Goal: Information Seeking & Learning: Find specific fact

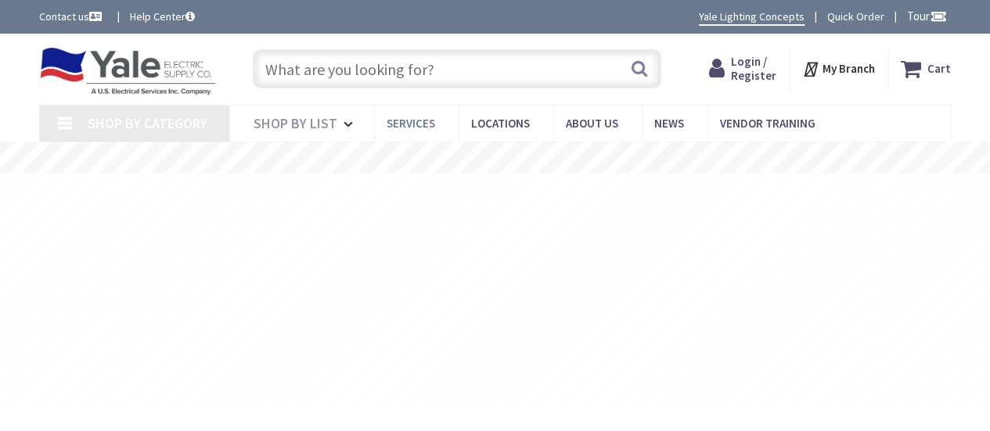
type input "S [GEOGRAPHIC_DATA], [GEOGRAPHIC_DATA]"
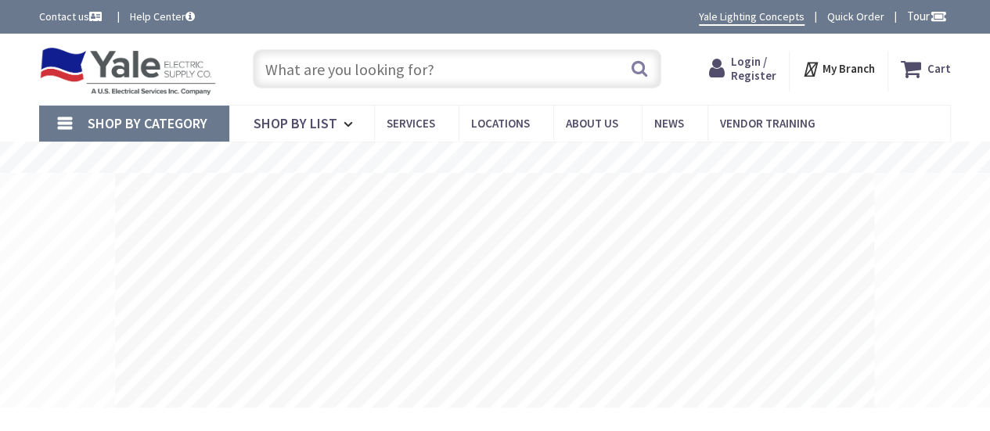
click at [399, 70] on input "text" at bounding box center [457, 68] width 409 height 39
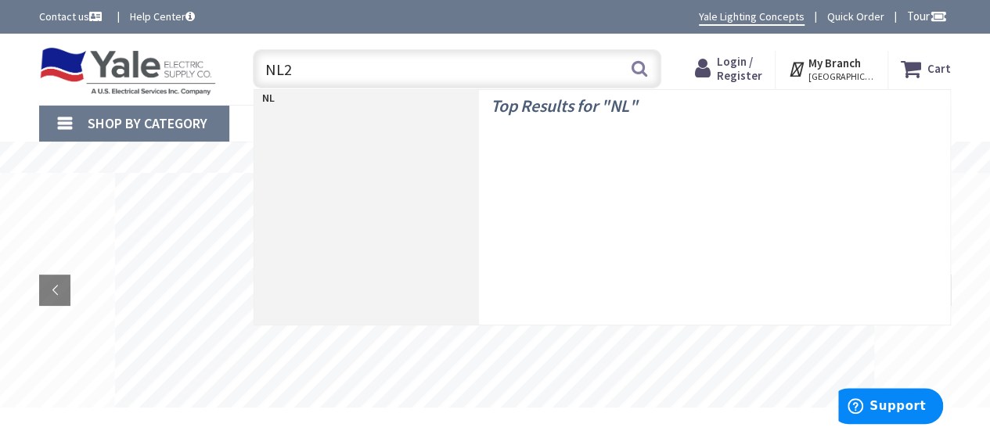
type input "NL20"
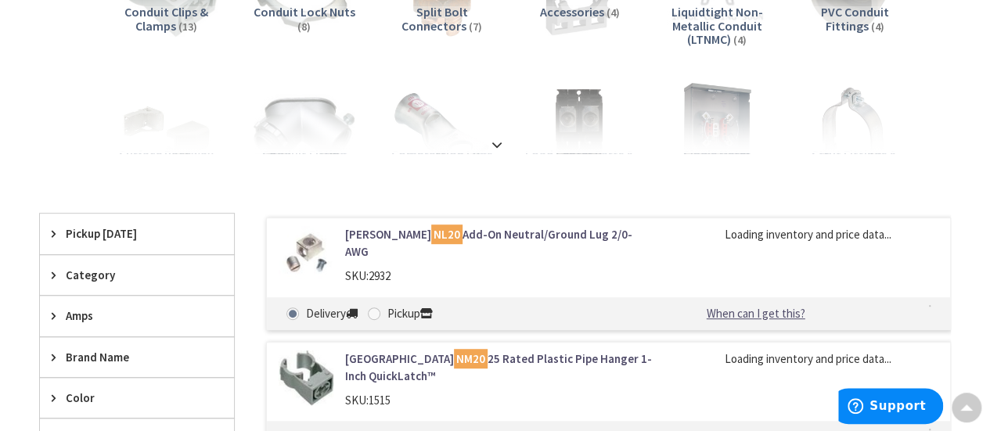
scroll to position [313, 0]
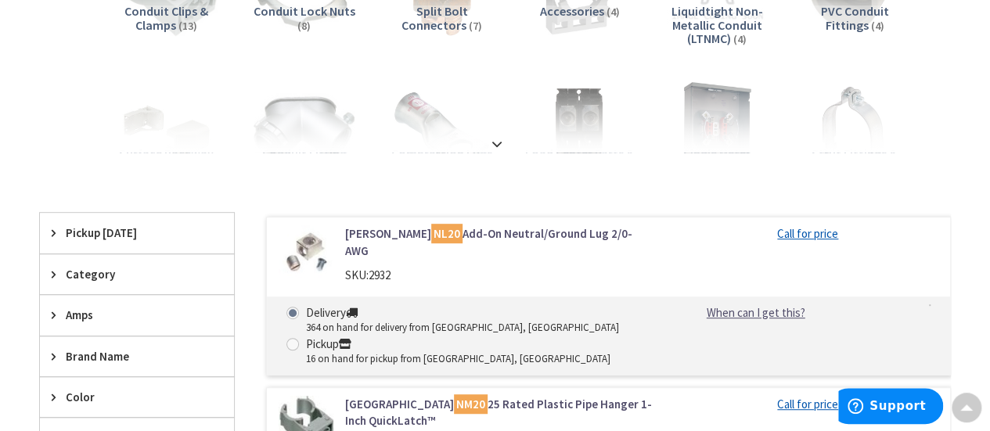
click at [511, 267] on div "SKU: 2932" at bounding box center [499, 275] width 308 height 16
click at [515, 233] on link "[PERSON_NAME] NL20 Add-On Neutral/Ground Lug 2/0-AWG" at bounding box center [499, 242] width 308 height 34
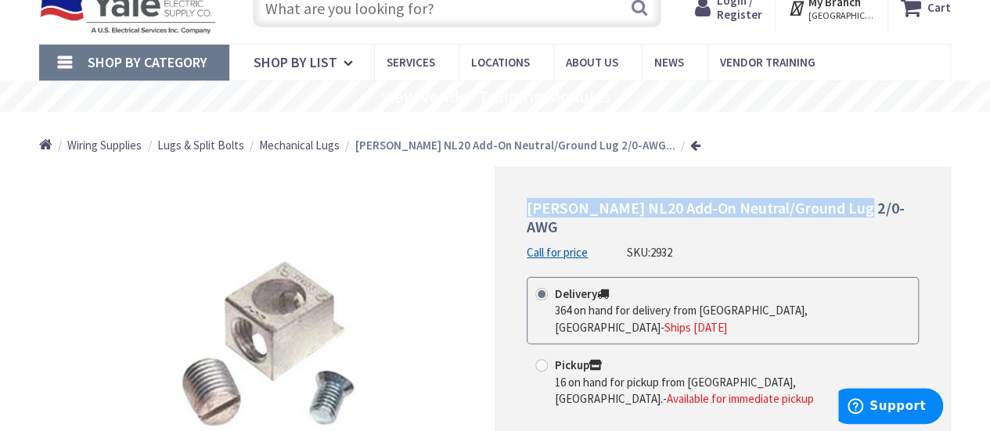
scroll to position [62, 0]
drag, startPoint x: 880, startPoint y: 209, endPoint x: 501, endPoint y: 184, distance: 379.7
click at [501, 184] on div "Eaton NL20 Add-On Neutral/Ground Lug 2/0-AWG Call for price SKU: 2932 This prod…" at bounding box center [723, 358] width 456 height 385
copy span "Eaton NL20 Add-On Neutral/Ground Lug 2/0-AWG"
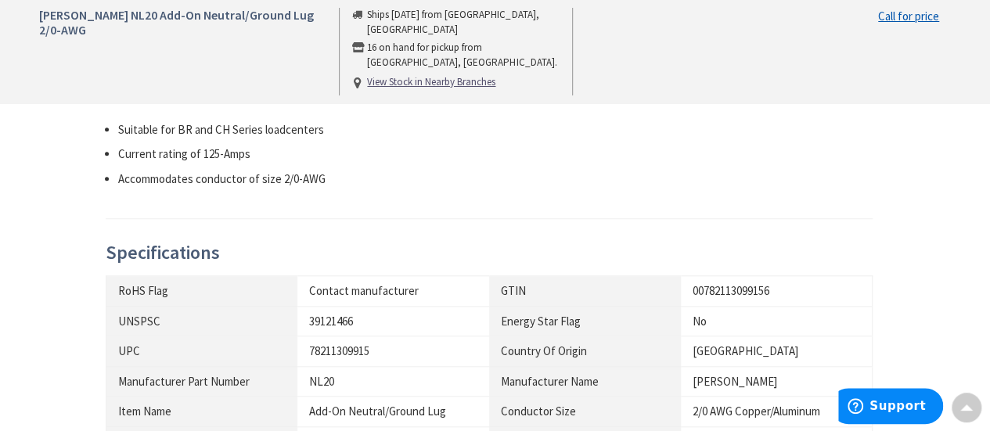
scroll to position [610, 0]
drag, startPoint x: 205, startPoint y: 99, endPoint x: 82, endPoint y: 81, distance: 124.2
click at [82, 81] on div "Description Eaton Add-on neutral/ground lug accommodates copper/aluminum conduc…" at bounding box center [494, 336] width 935 height 587
copy div "Eaton Add-on neutral/ground lug accommodates copper/aluminum conductor of size …"
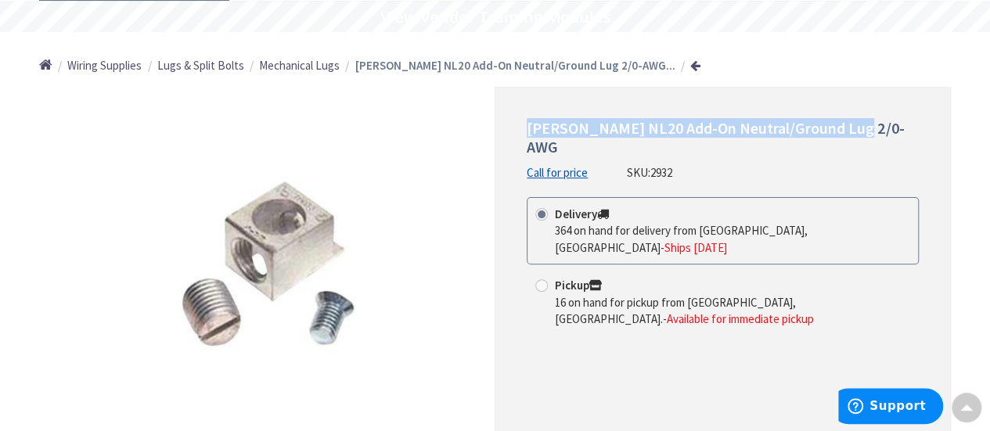
scroll to position [141, 0]
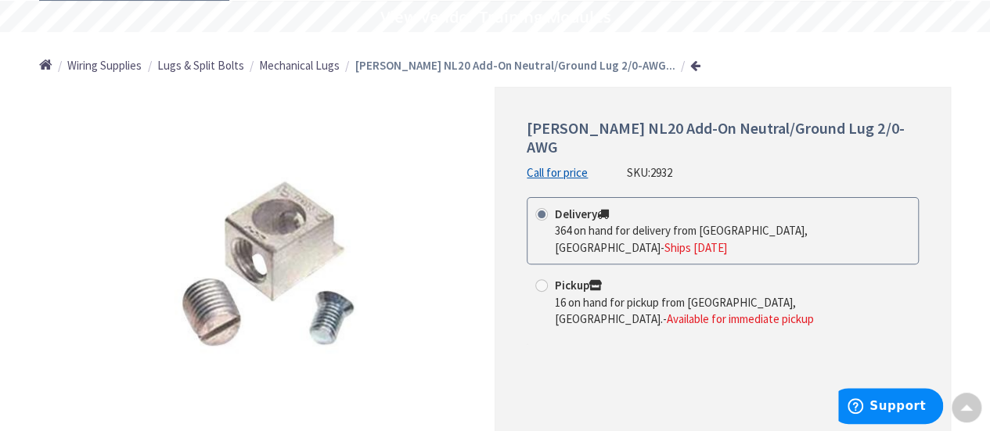
drag, startPoint x: 690, startPoint y: 160, endPoint x: 628, endPoint y: 160, distance: 62.6
click at [625, 160] on div "Eaton NL20 Add-On Neutral/Ground Lug 2/0-AWG Call for price SKU: 2932" at bounding box center [723, 150] width 392 height 62
copy div "SKU: 2932"
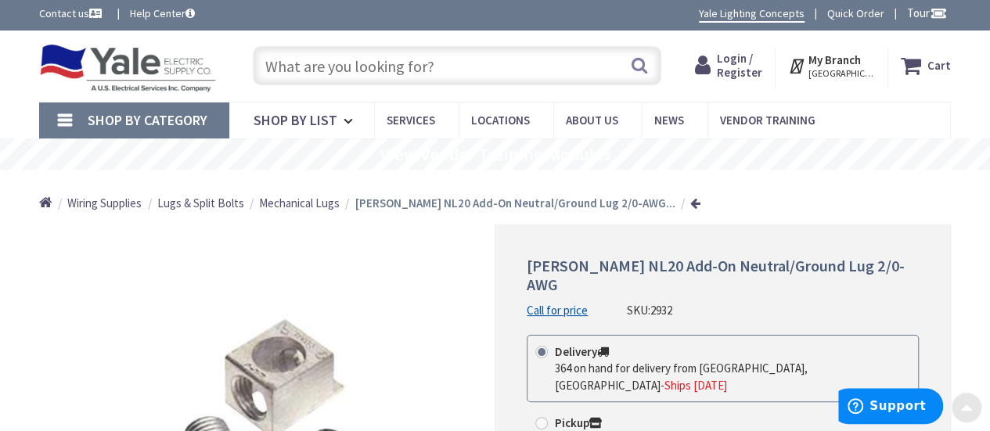
scroll to position [0, 0]
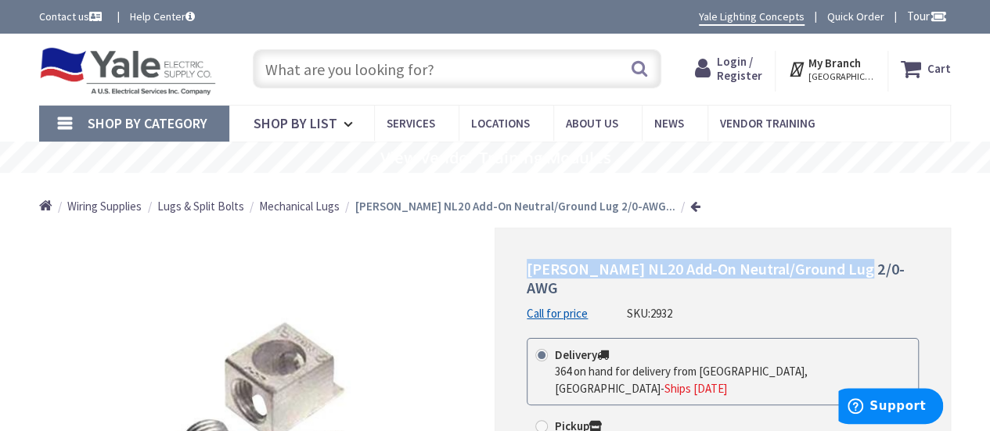
drag, startPoint x: 555, startPoint y: 266, endPoint x: 916, endPoint y: 276, distance: 361.0
click at [916, 276] on div "Eaton NL20 Add-On Neutral/Ground Lug 2/0-AWG Call for price SKU: 2932 This prod…" at bounding box center [723, 420] width 456 height 385
copy span "Eaton NL20 Add-On Neutral/Ground Lug 2/0-AWG"
